Goal: Ask a question

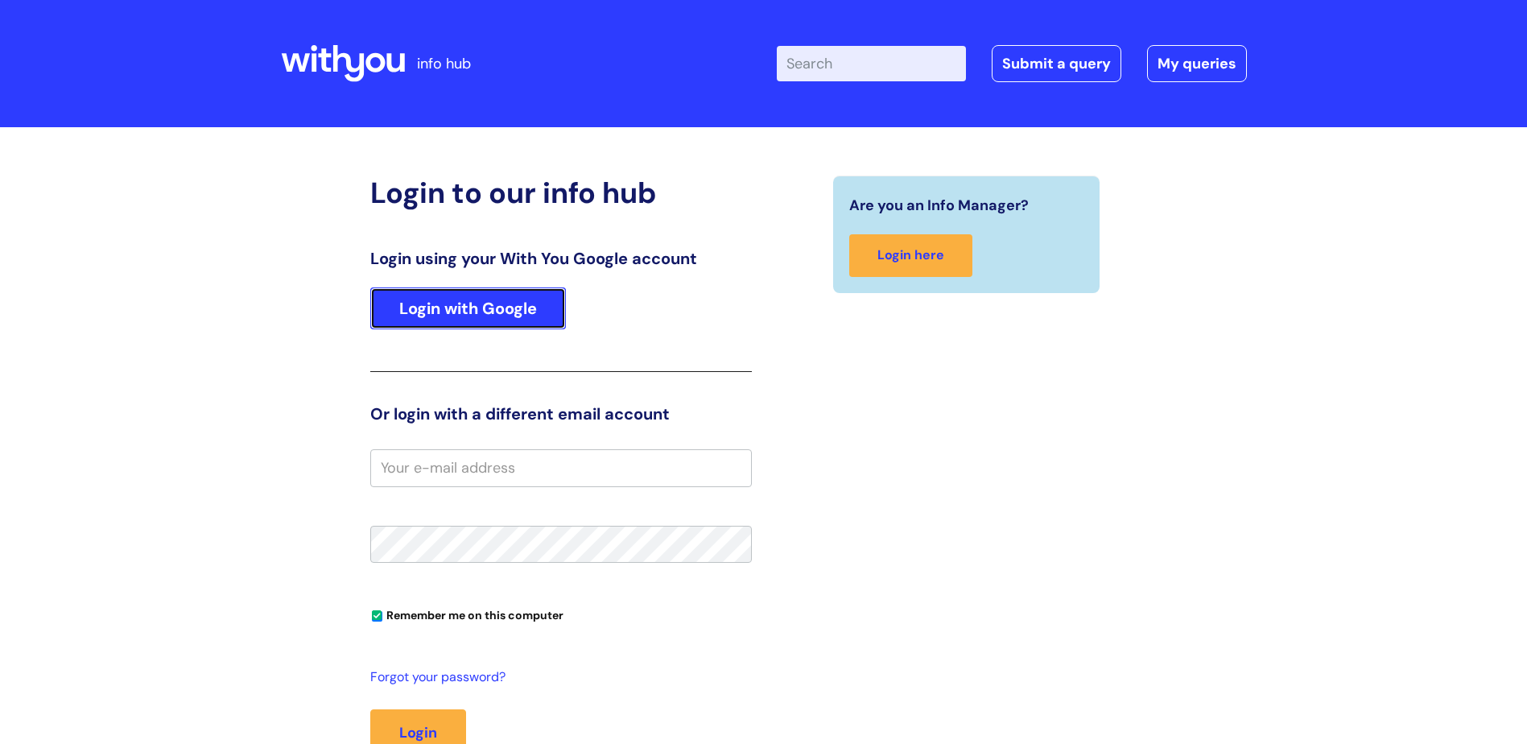
click at [527, 297] on link "Login with Google" at bounding box center [468, 308] width 196 height 42
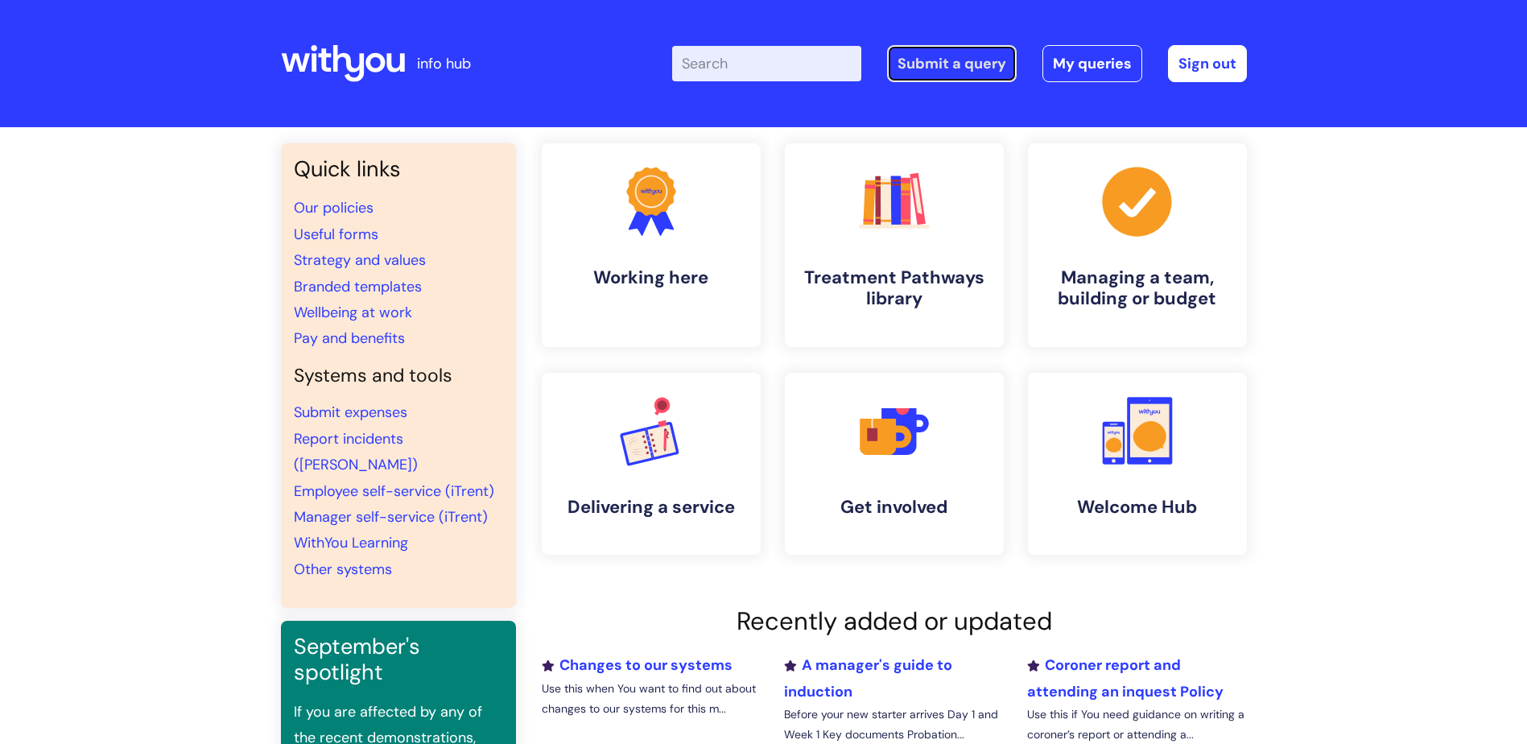
click at [959, 72] on link "Submit a query" at bounding box center [952, 63] width 130 height 37
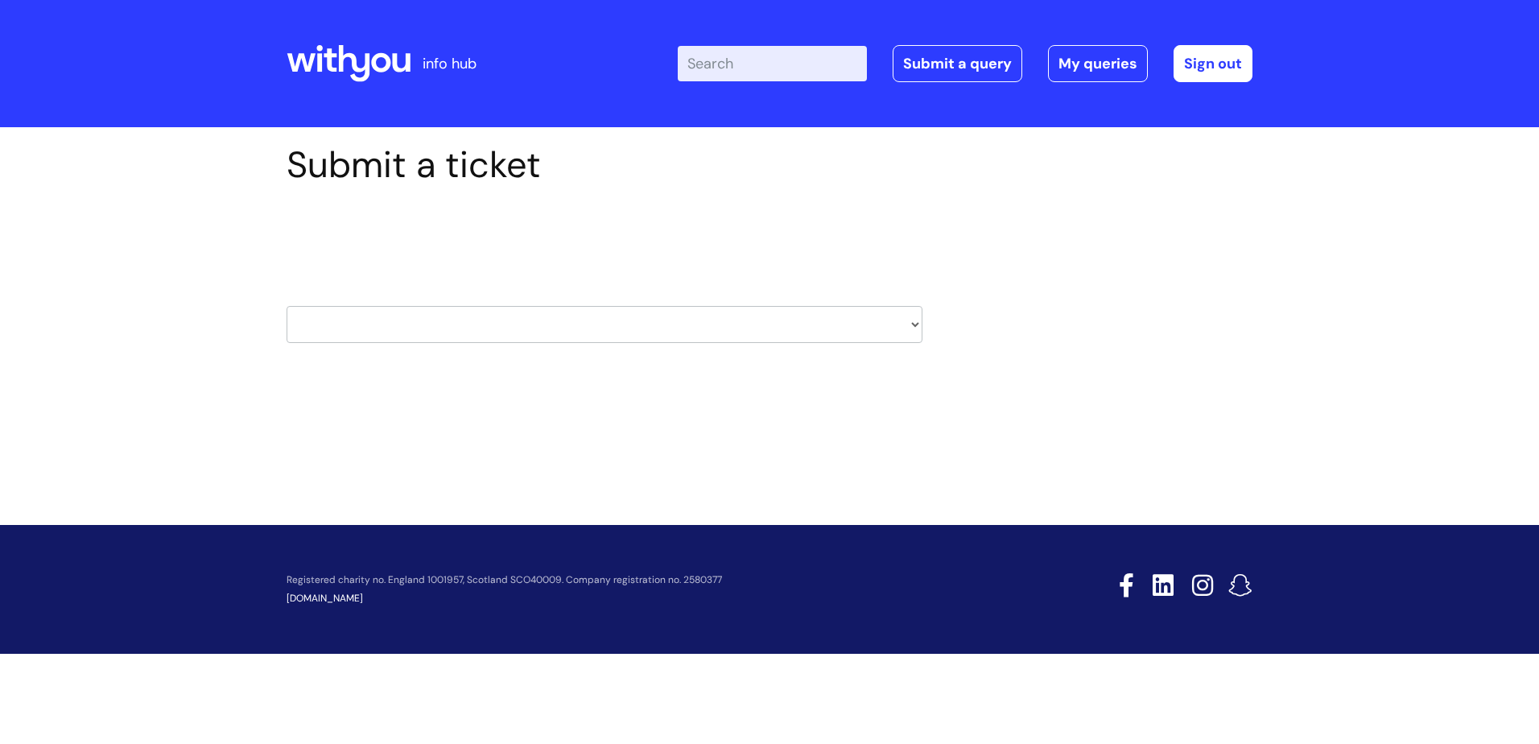
click at [438, 334] on select "HR / People IT and Support Clinical Drug Alerts Finance Accounts Data Support T…" at bounding box center [605, 324] width 636 height 37
select select "hr_/_people"
click at [287, 306] on select "HR / People IT and Support Clinical Drug Alerts Finance Accounts Data Support T…" at bounding box center [605, 324] width 636 height 37
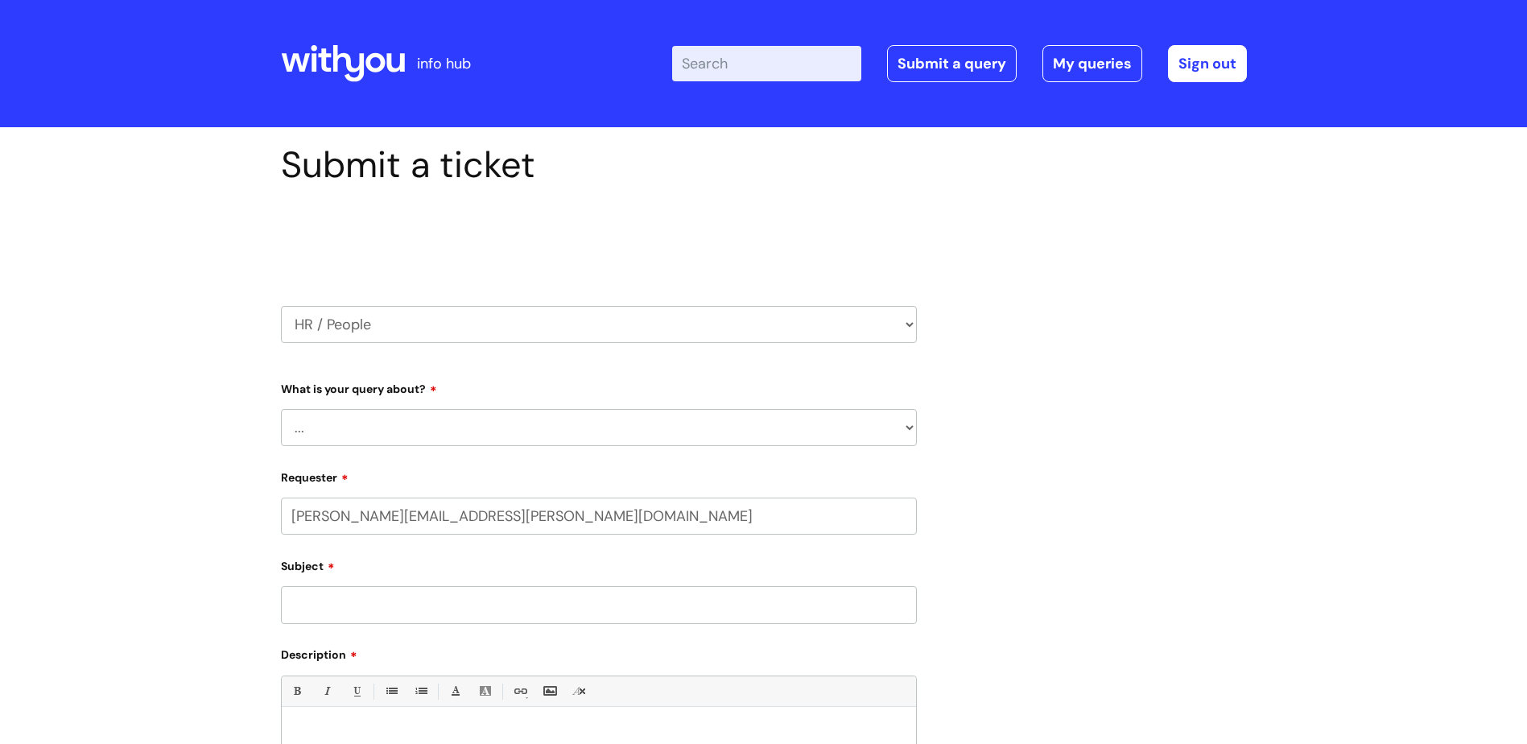
select select "80004286539"
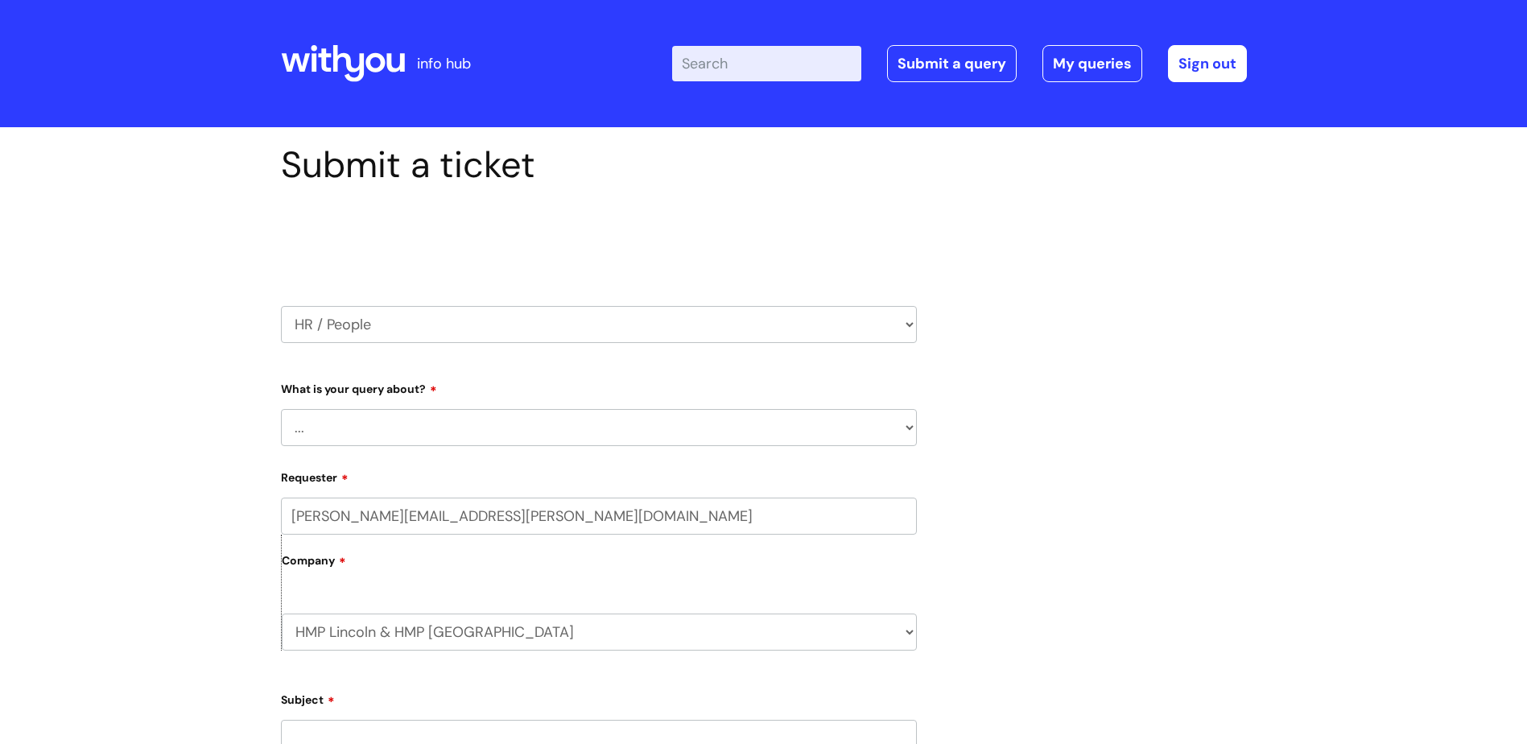
click at [448, 423] on select "... Absence Query Holiday Query Employee change request General HR Query iTrent…" at bounding box center [599, 427] width 636 height 37
click at [388, 319] on select "HR / People IT and Support Clinical Drug Alerts Finance Accounts Data Support T…" at bounding box center [599, 324] width 636 height 37
select select "safeguarding"
click at [281, 306] on select "HR / People IT and Support Clinical Drug Alerts Finance Accounts Data Support T…" at bounding box center [599, 324] width 636 height 37
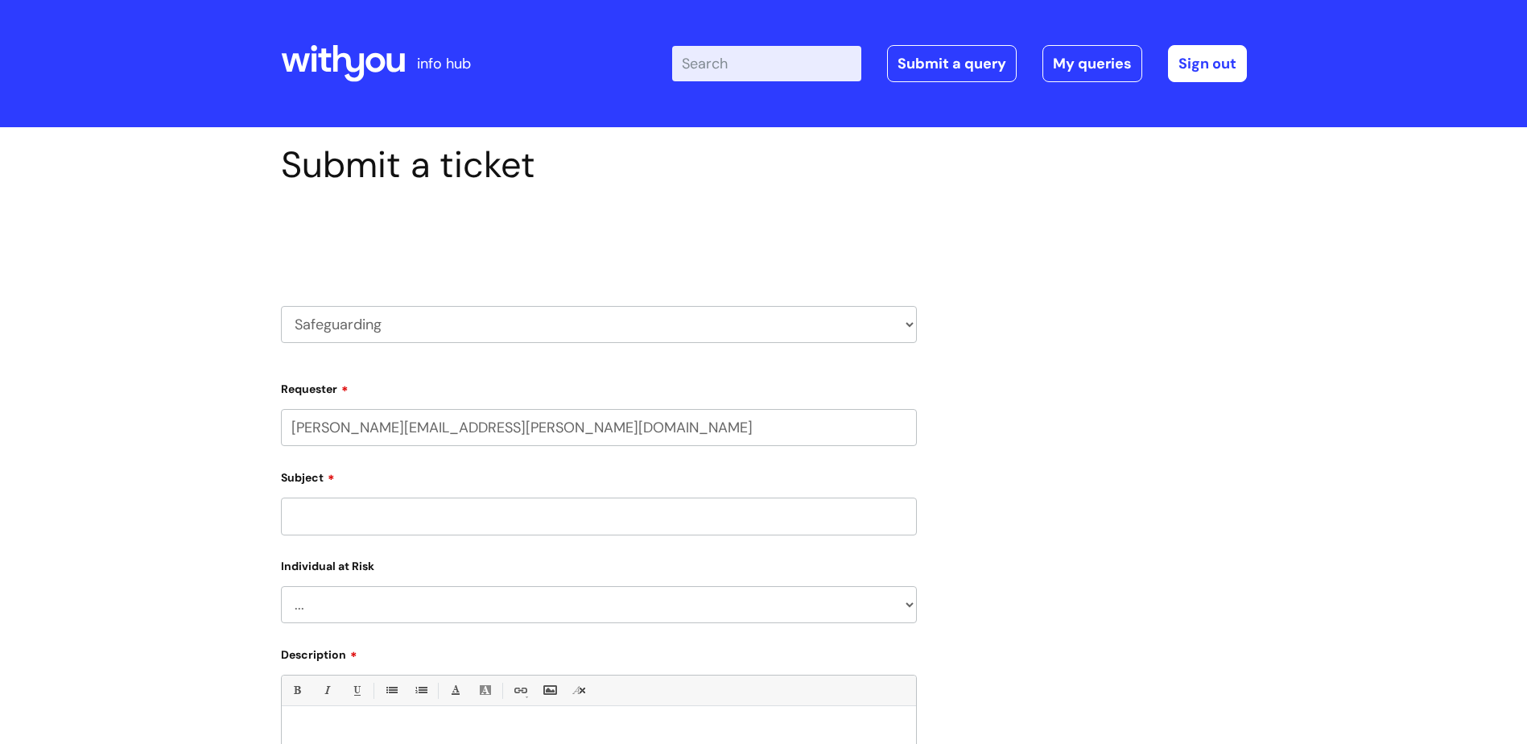
select select "80004286539"
click at [406, 430] on input "lisa.robinson@wearewithyou.org.uk" at bounding box center [599, 427] width 636 height 37
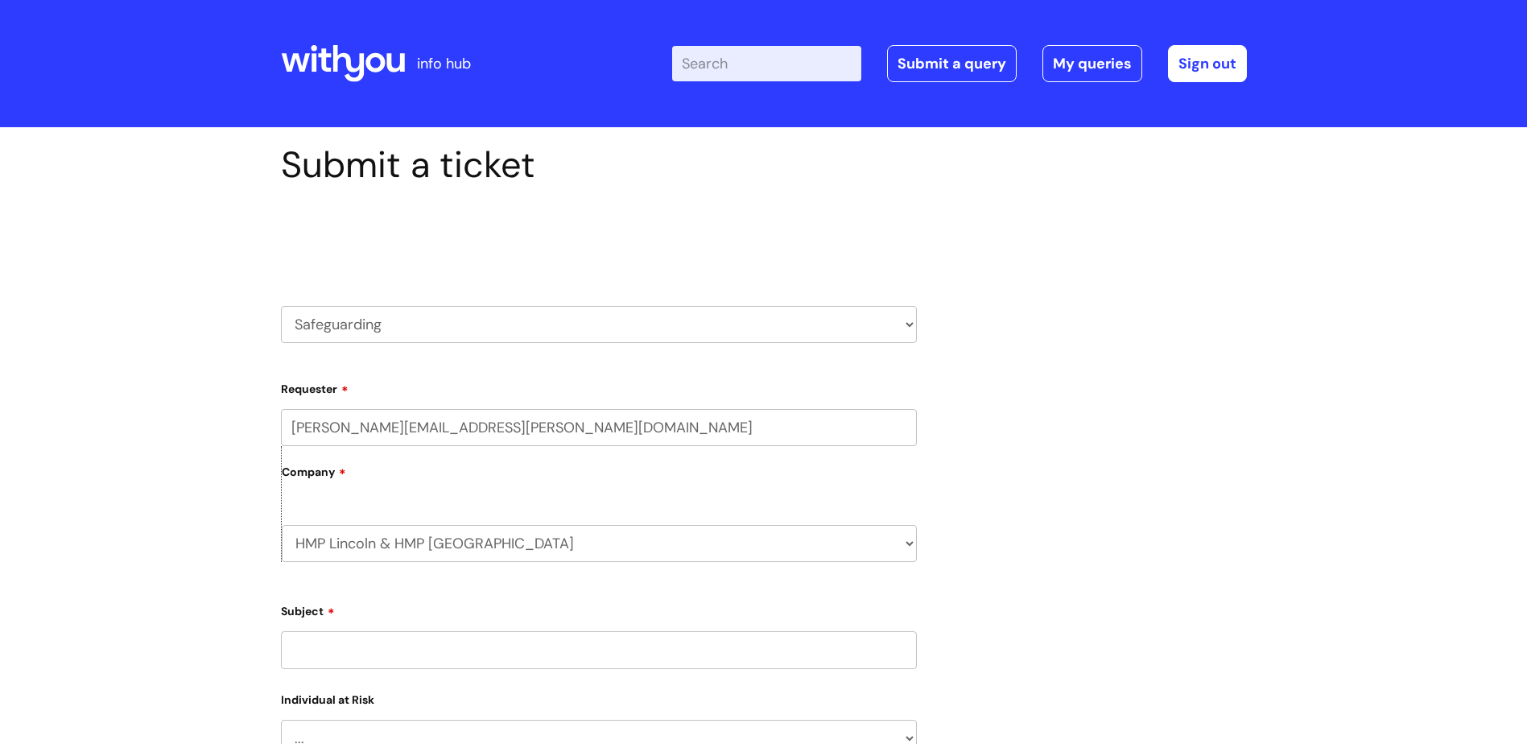
click at [499, 378] on label "Requester" at bounding box center [599, 386] width 636 height 19
click at [499, 409] on input "[PERSON_NAME][EMAIL_ADDRESS][PERSON_NAME][DOMAIN_NAME]" at bounding box center [599, 427] width 636 height 37
click at [451, 335] on select "HR / People IT and Support Clinical Drug Alerts Finance Accounts Data Support T…" at bounding box center [599, 324] width 636 height 37
select select "systems"
click at [281, 306] on select "HR / People IT and Support Clinical Drug Alerts Finance Accounts Data Support T…" at bounding box center [599, 324] width 636 height 37
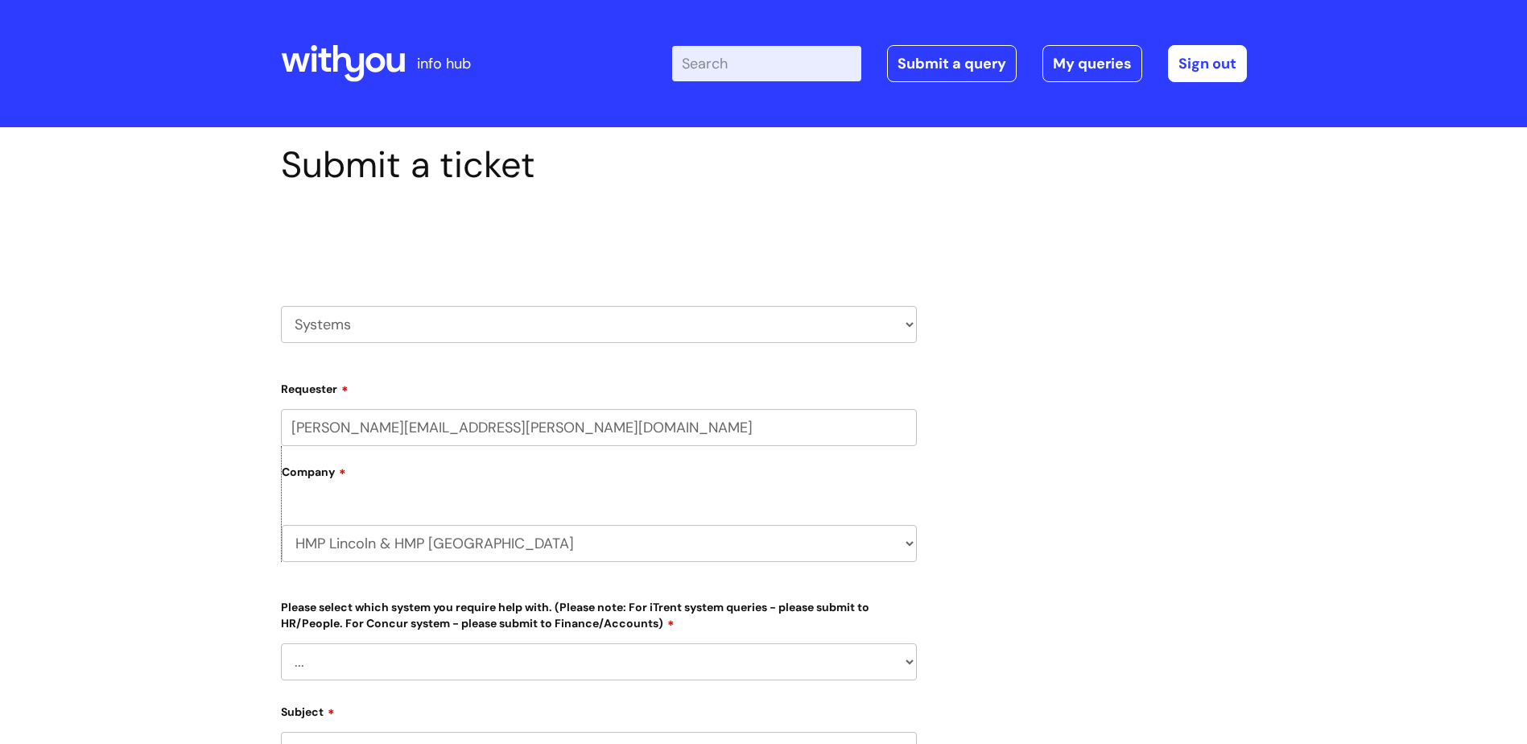
click at [378, 333] on select "HR / People IT and Support Clinical Drug Alerts Finance Accounts Data Support T…" at bounding box center [599, 324] width 636 height 37
select select "it_and_support"
click at [281, 306] on select "HR / People IT and Support Clinical Drug Alerts Finance Accounts Data Support T…" at bounding box center [599, 324] width 636 height 37
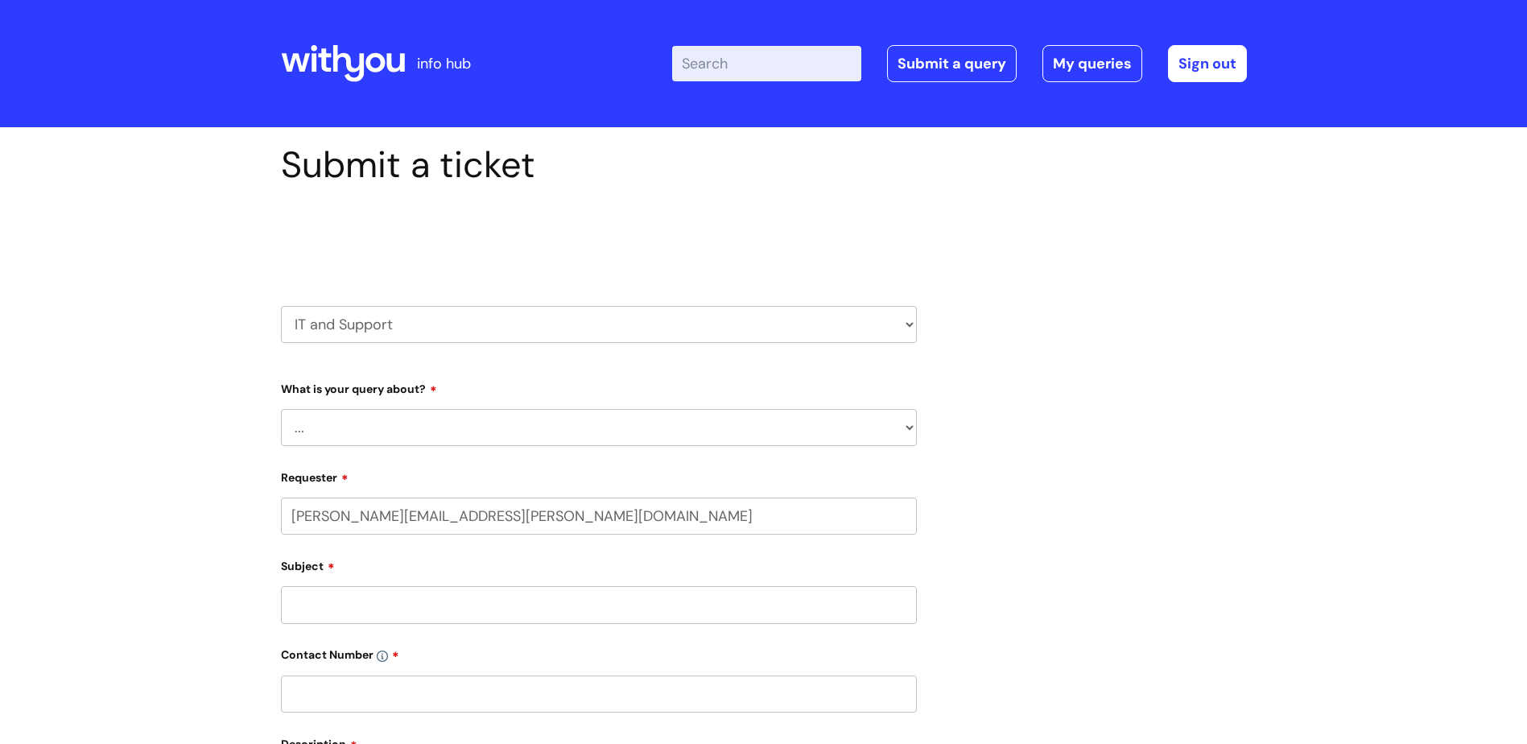
select select "80004286539"
click at [410, 411] on select "... Mobile Phone Reset & MFA Accounts, Starters and Leavers IT Hardware issue I…" at bounding box center [599, 427] width 636 height 37
click at [397, 315] on select "HR / People IT and Support Clinical Drug Alerts Finance Accounts Data Support T…" at bounding box center [599, 324] width 636 height 37
select select "hr_/_people"
click at [281, 306] on select "HR / People IT and Support Clinical Drug Alerts Finance Accounts Data Support T…" at bounding box center [599, 324] width 636 height 37
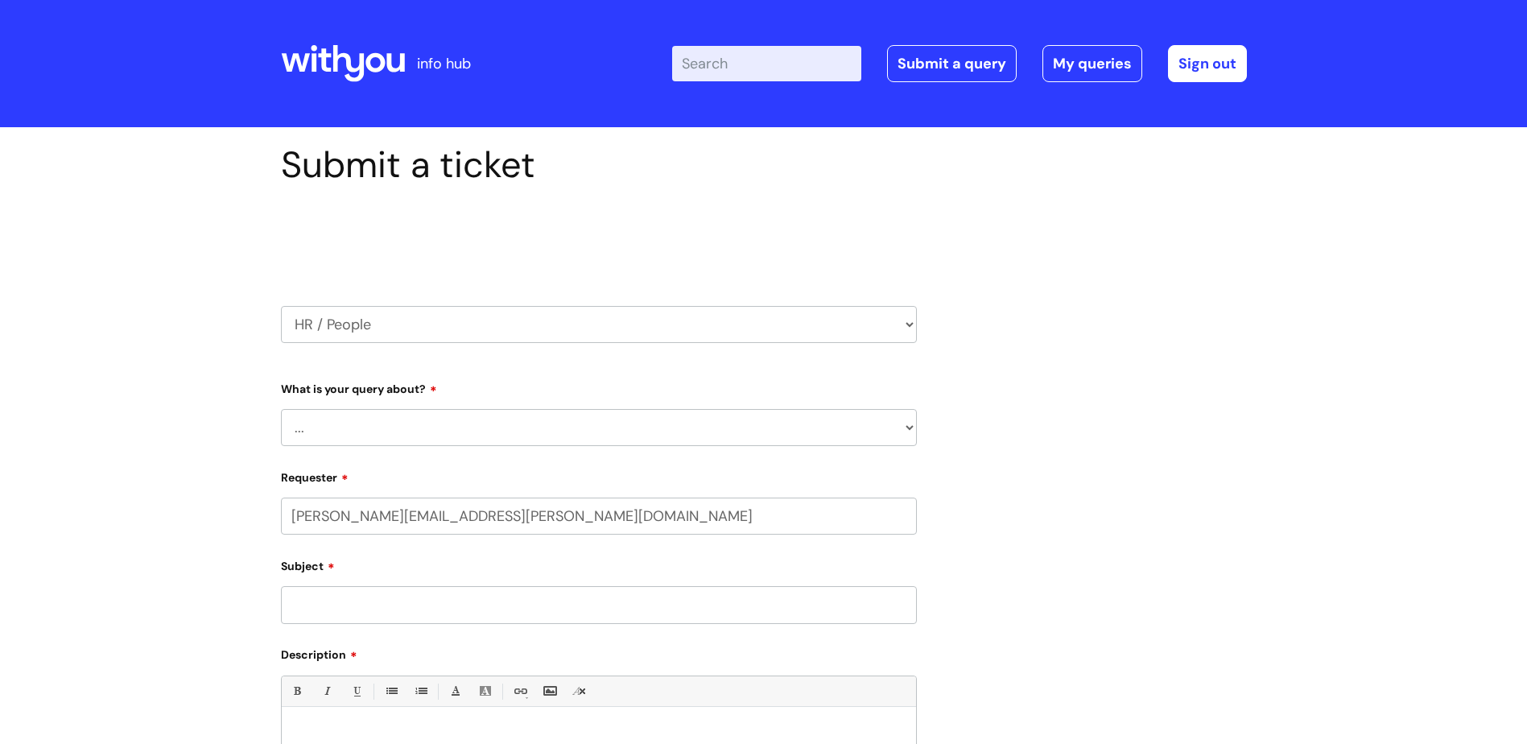
select select "80004286539"
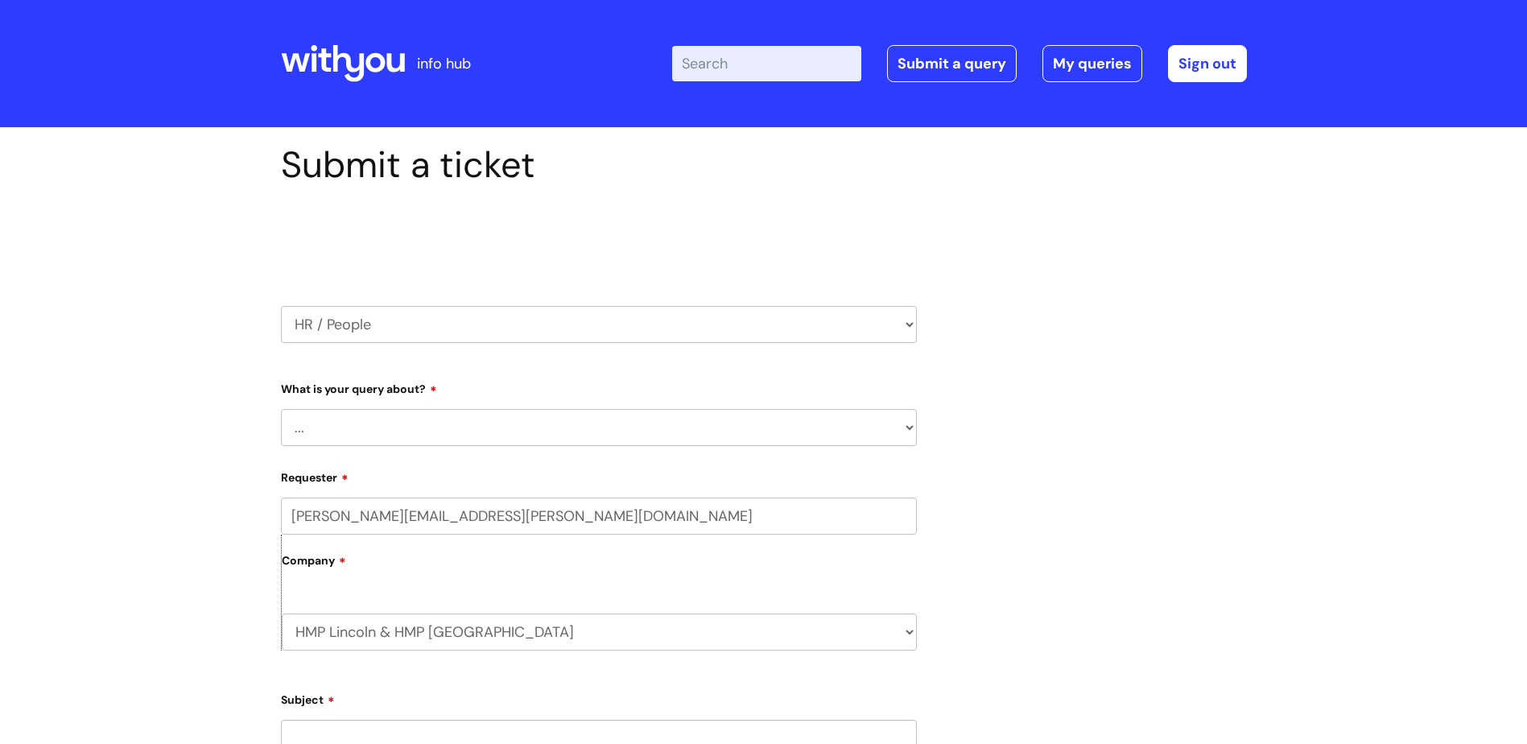
click at [386, 435] on select "... Absence Query Holiday Query Employee change request General HR Query iTrent…" at bounding box center [599, 427] width 636 height 37
select select "General HR Query"
click at [281, 409] on select "... Absence Query Holiday Query Employee change request General HR Query iTrent…" at bounding box center [599, 427] width 636 height 37
click at [367, 568] on label "Company" at bounding box center [599, 566] width 635 height 36
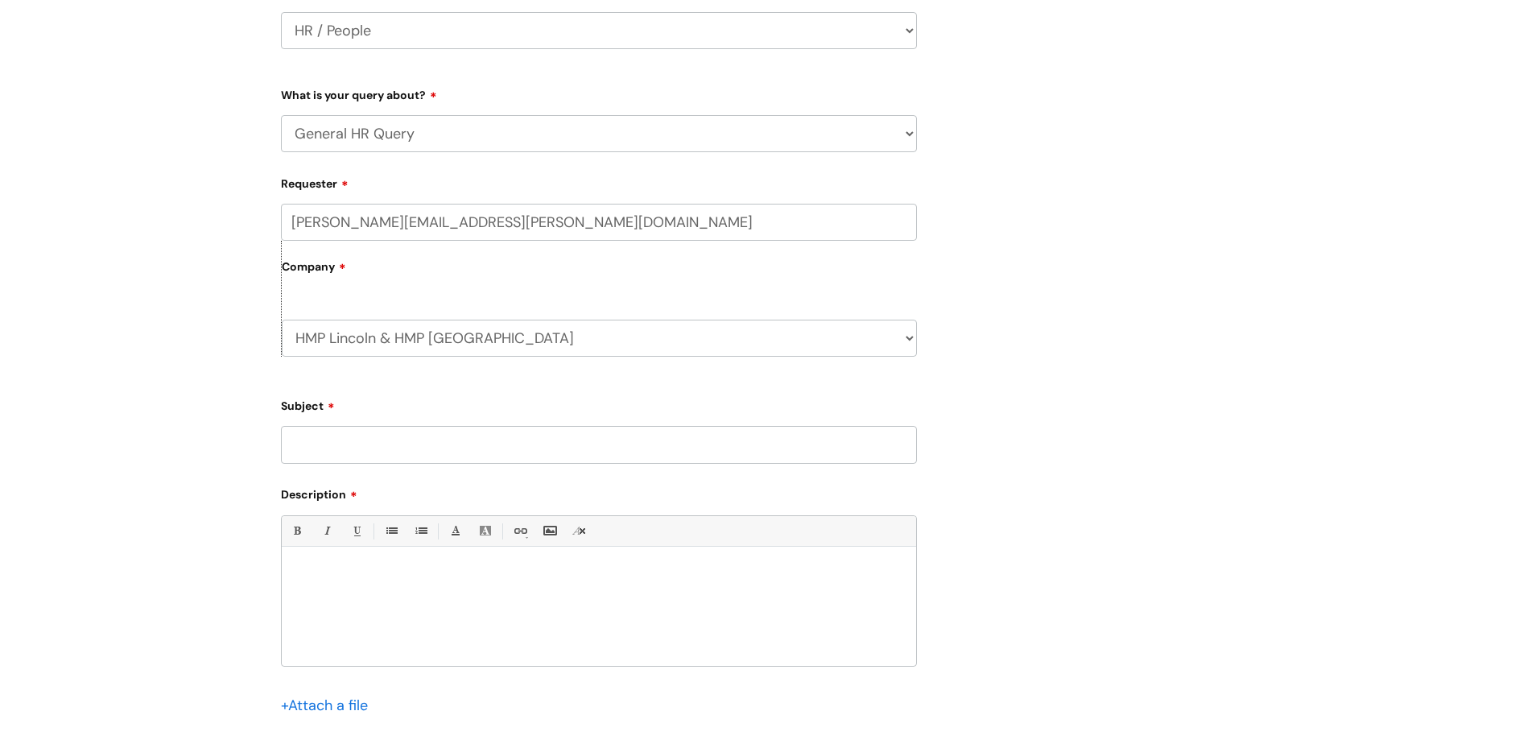
scroll to position [322, 0]
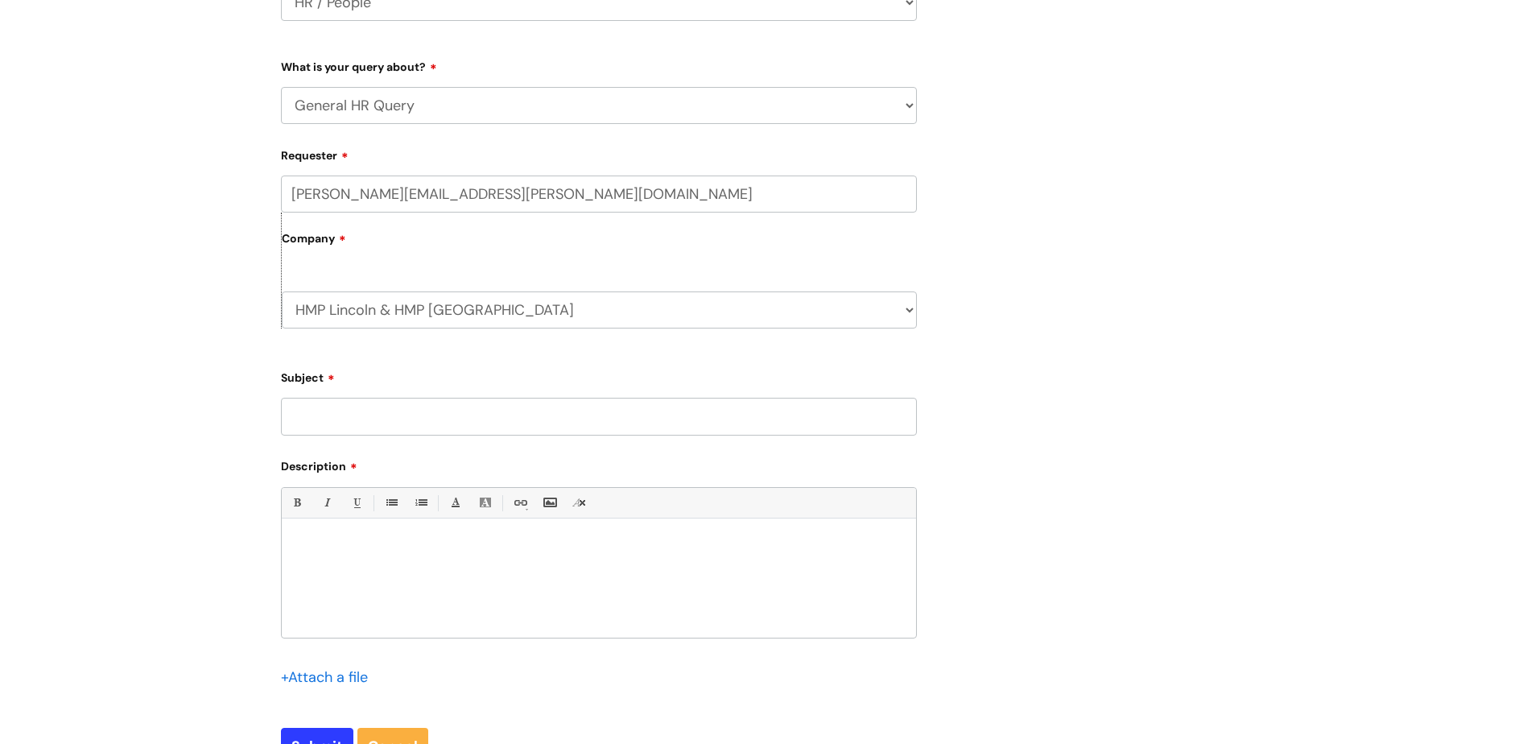
click at [358, 418] on input "Subject" at bounding box center [599, 416] width 636 height 37
type input "RE: DBS"
click at [377, 554] on div at bounding box center [599, 581] width 634 height 111
click at [380, 570] on p "One of my collegeues has informed me that her DBS has expired" at bounding box center [599, 574] width 610 height 14
click at [638, 573] on p "One of my colleagues has informed me that her DBS has expired" at bounding box center [599, 574] width 610 height 14
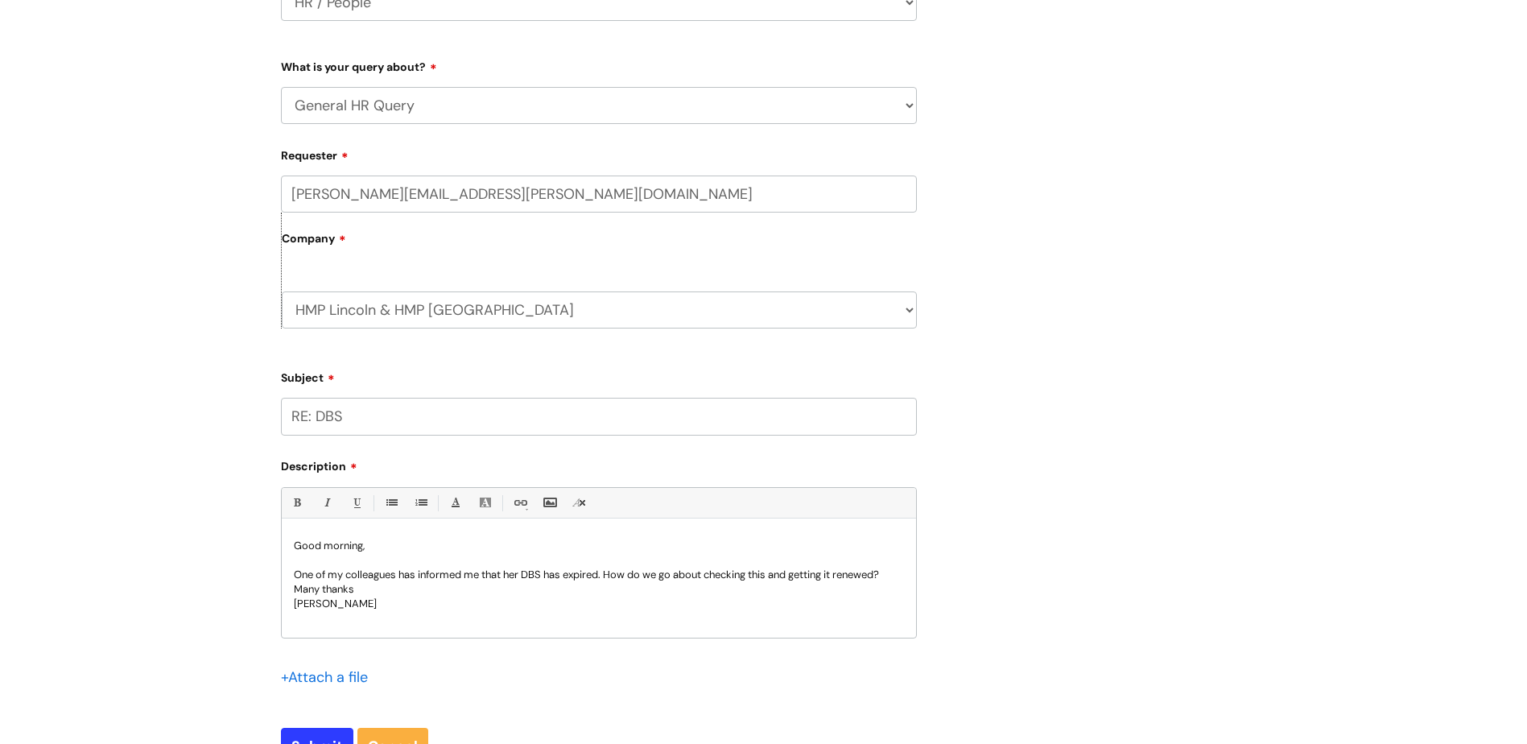
click at [1507, 23] on div "Submit a ticket Select issue type HR / People IT and Support Clinical Drug Aler…" at bounding box center [763, 332] width 1527 height 1054
